Goal: Task Accomplishment & Management: Manage account settings

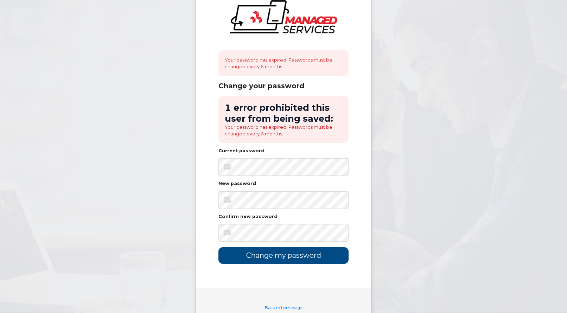
scroll to position [50, 0]
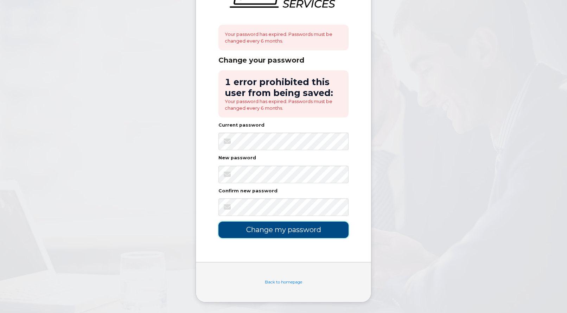
click at [261, 231] on input "Change my password" at bounding box center [284, 230] width 130 height 17
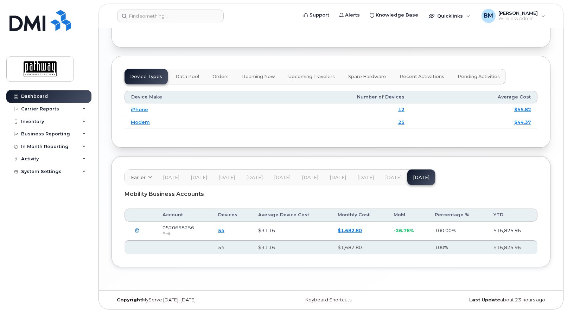
scroll to position [898, 0]
click at [26, 122] on div "Inventory" at bounding box center [32, 122] width 23 height 6
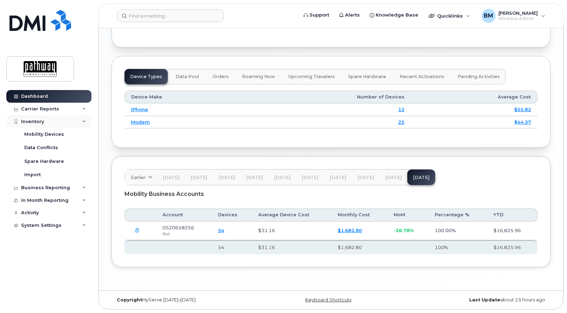
click at [31, 122] on div "Inventory" at bounding box center [32, 122] width 23 height 6
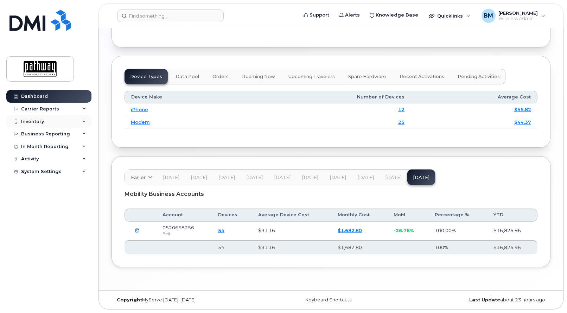
click at [36, 120] on div "Inventory" at bounding box center [32, 122] width 23 height 6
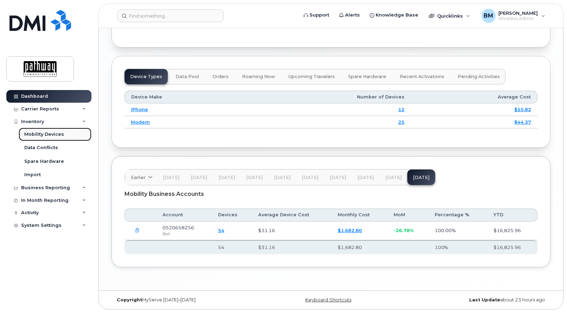
click at [51, 133] on div "Mobility Devices" at bounding box center [44, 134] width 40 height 6
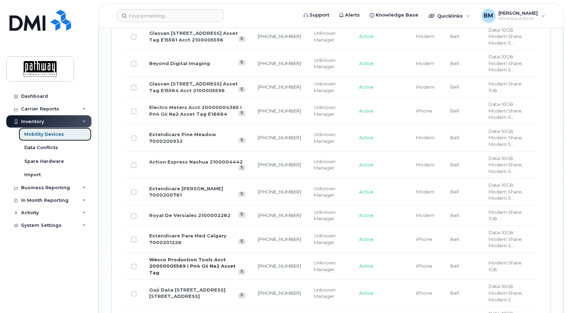
scroll to position [933, 0]
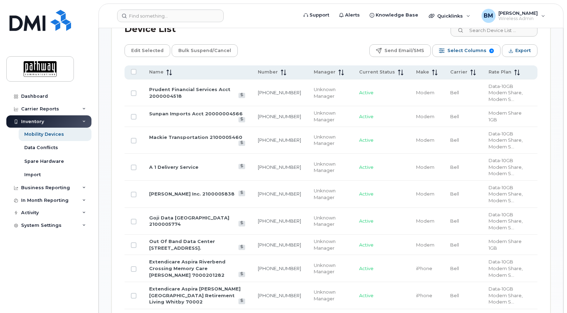
scroll to position [359, 0]
click at [544, 17] on div "BM [PERSON_NAME] Muzika Wireless Admin" at bounding box center [514, 16] width 74 height 14
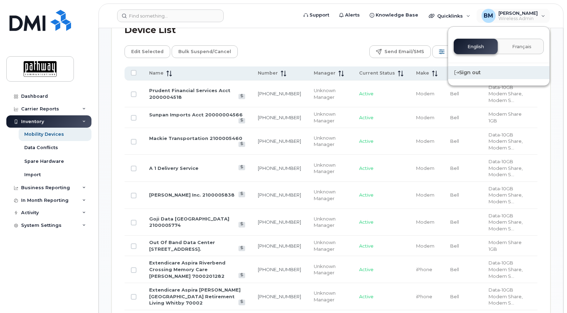
click at [474, 76] on div "Sign out" at bounding box center [498, 72] width 101 height 13
